Goal: Find specific page/section: Find specific page/section

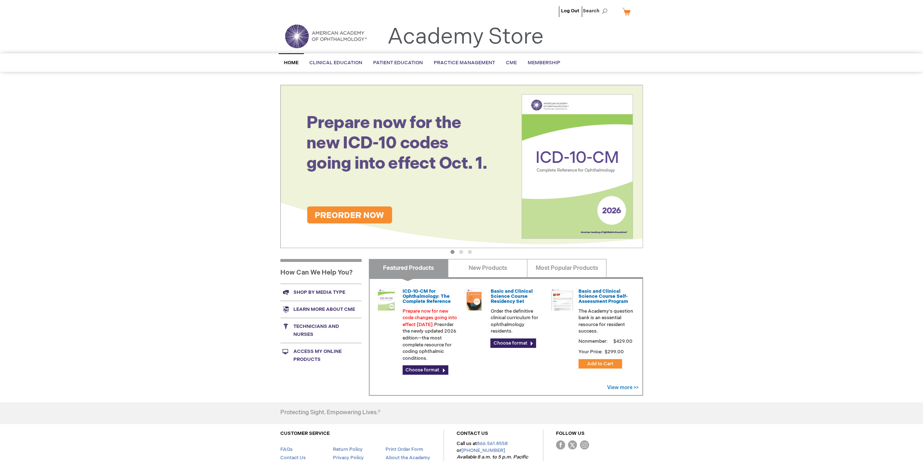
click at [727, 117] on div "Log Out Search My Cart CLOSE RECENTLY ADDED ITEM(S) Close There are no items in…" at bounding box center [461, 258] width 923 height 517
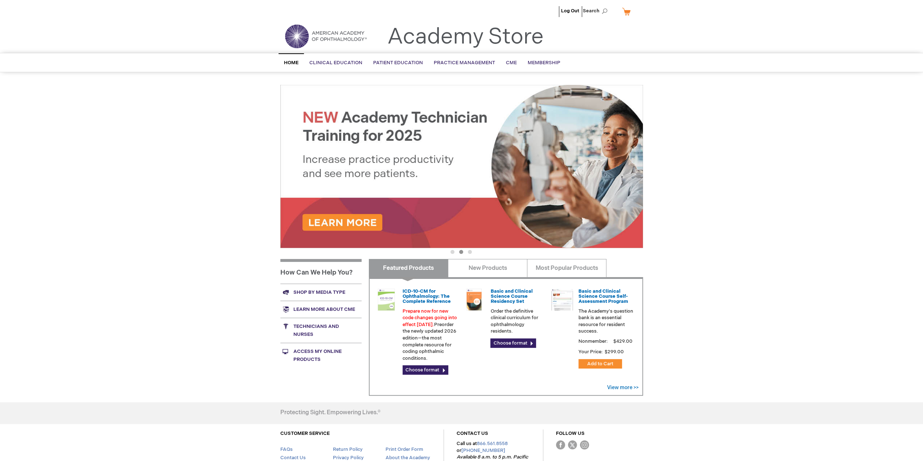
drag, startPoint x: 205, startPoint y: 205, endPoint x: 203, endPoint y: 181, distance: 23.6
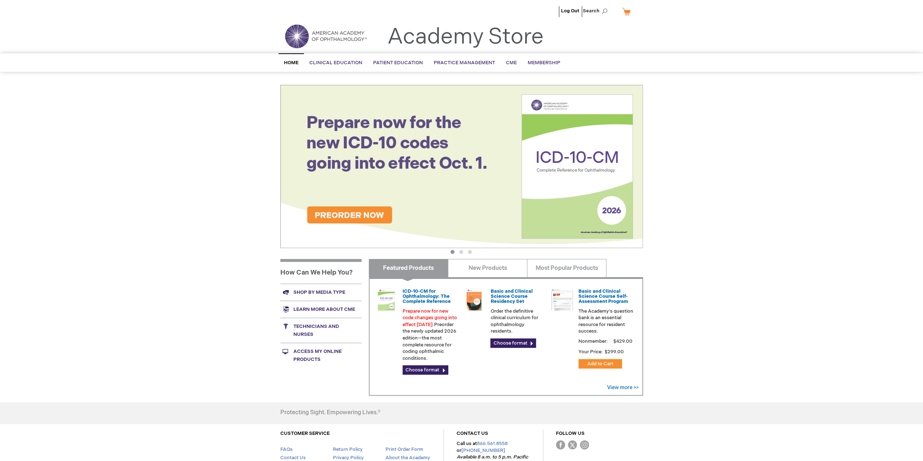
click at [215, 102] on div "Log Out Search My Cart CLOSE RECENTLY ADDED ITEM(S) Close There are no items in…" at bounding box center [461, 258] width 923 height 517
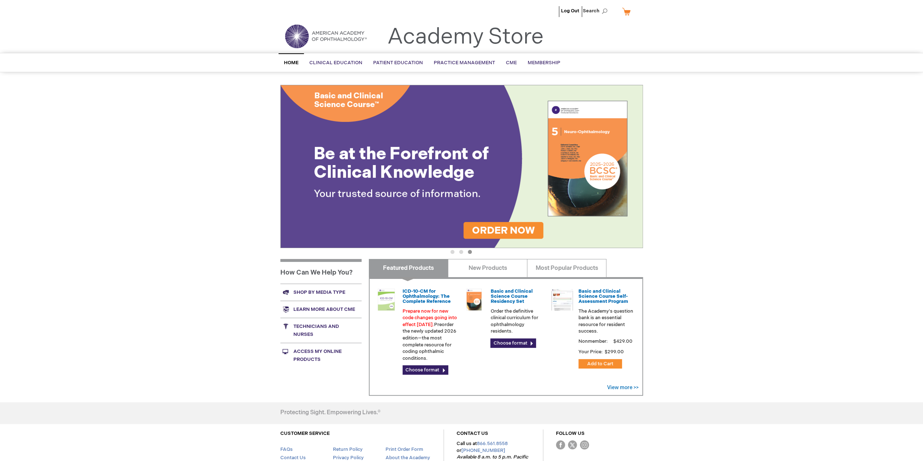
click at [823, 203] on div "Log Out Search My Cart CLOSE RECENTLY ADDED ITEM(S) Close There are no items in…" at bounding box center [461, 258] width 923 height 517
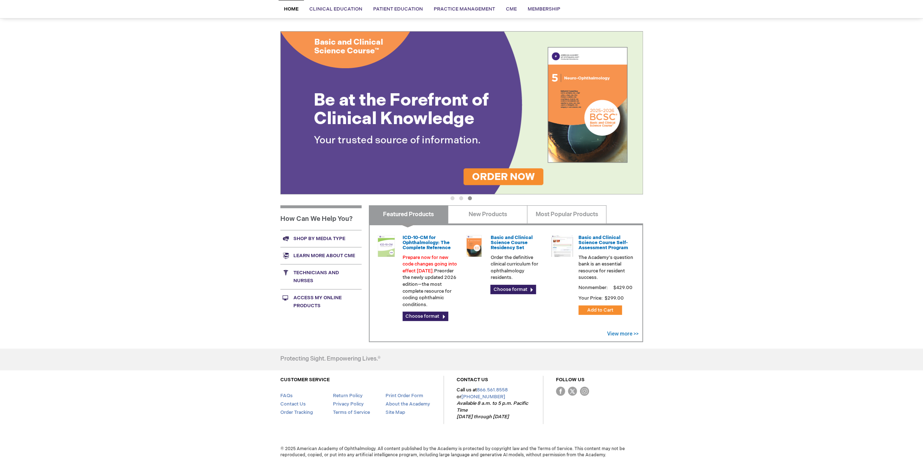
scroll to position [56, 0]
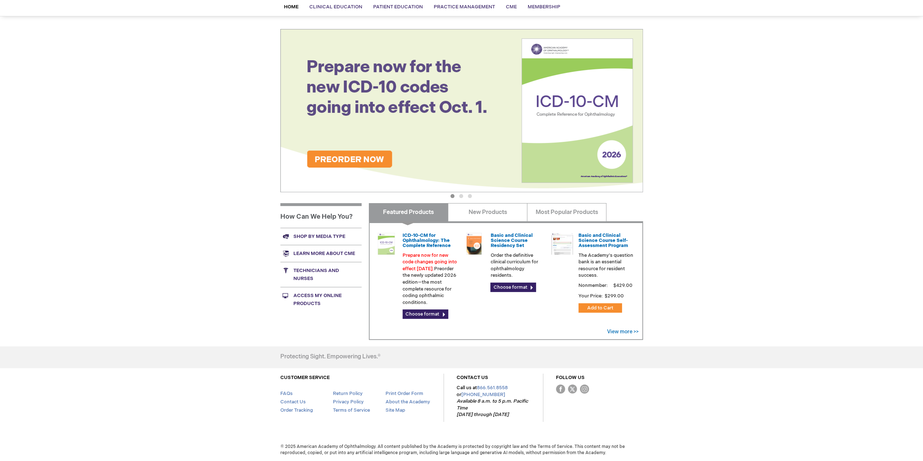
click at [313, 299] on link "Access My Online Products" at bounding box center [320, 299] width 81 height 25
